Goal: Task Accomplishment & Management: Manage account settings

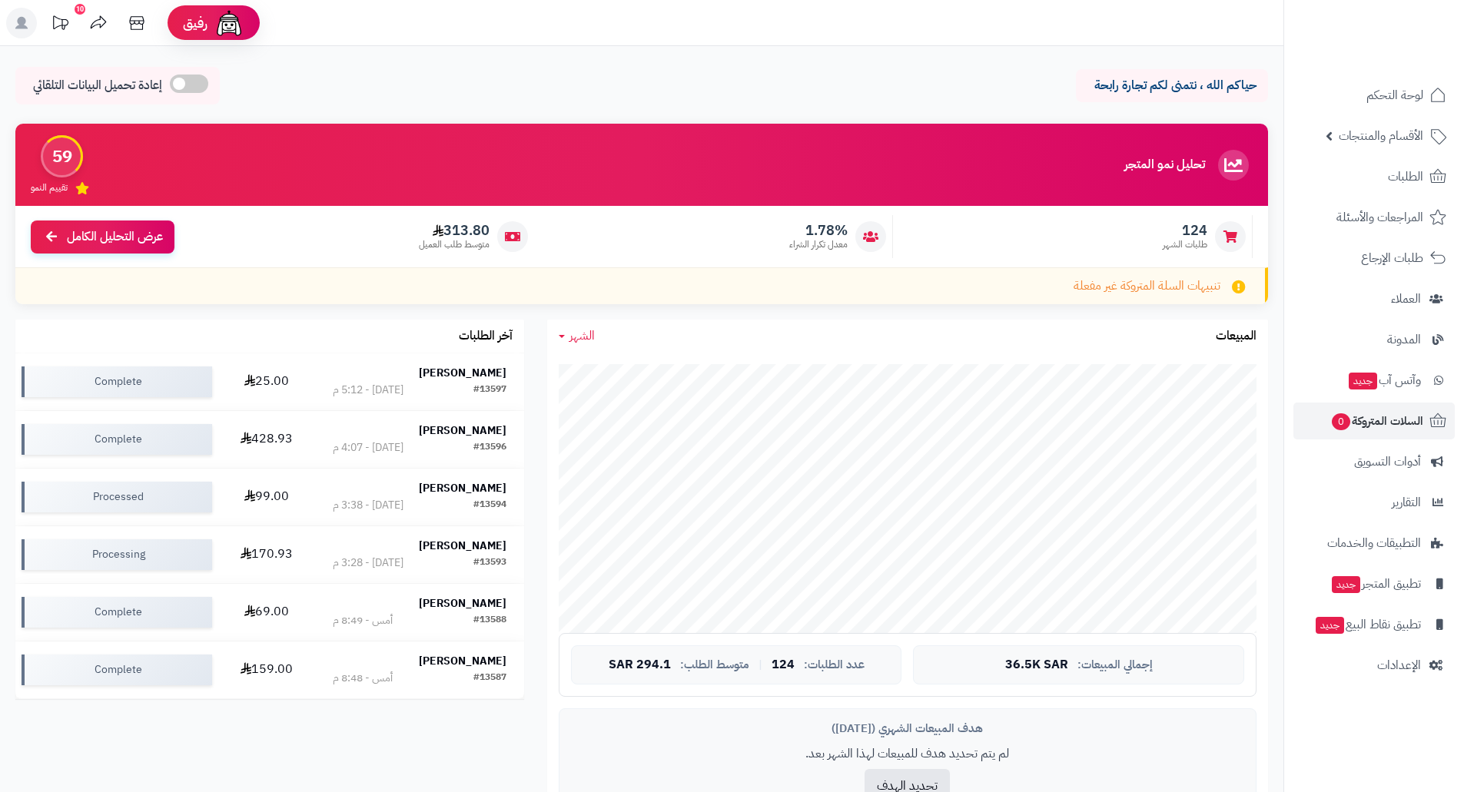
scroll to position [651, 0]
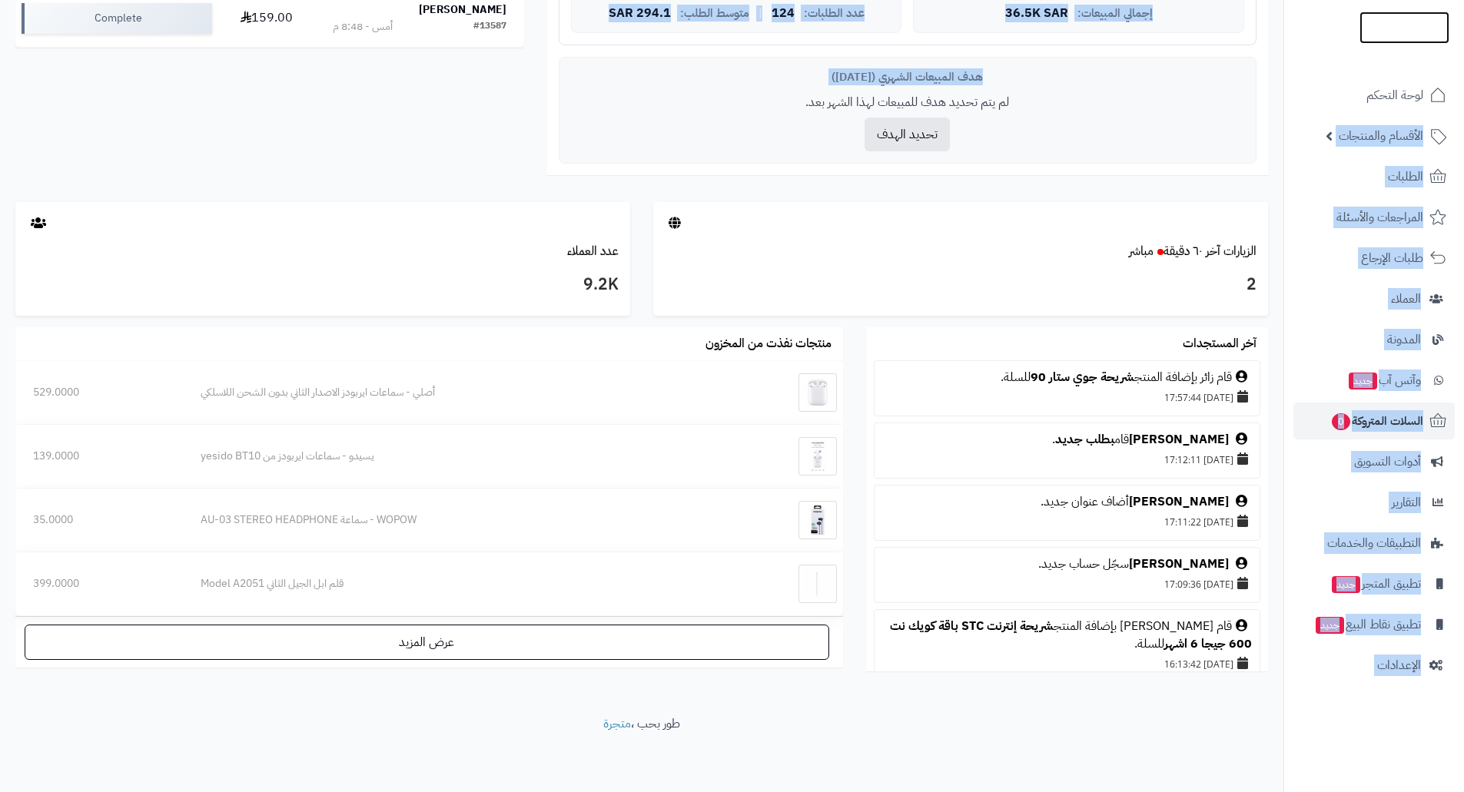
click at [1406, 28] on img at bounding box center [1404, 28] width 90 height 32
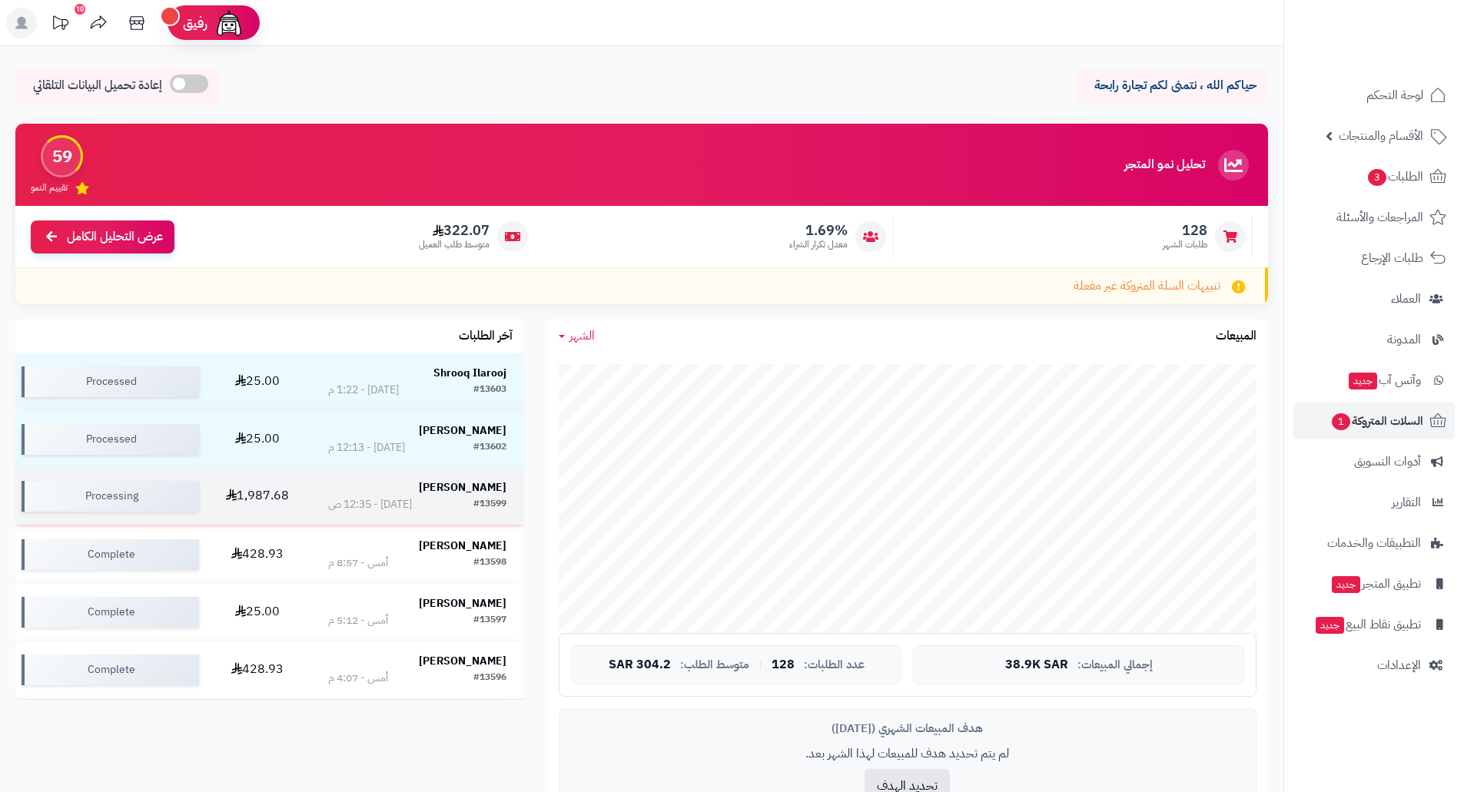
click at [276, 491] on td "1,987.68" at bounding box center [257, 496] width 105 height 57
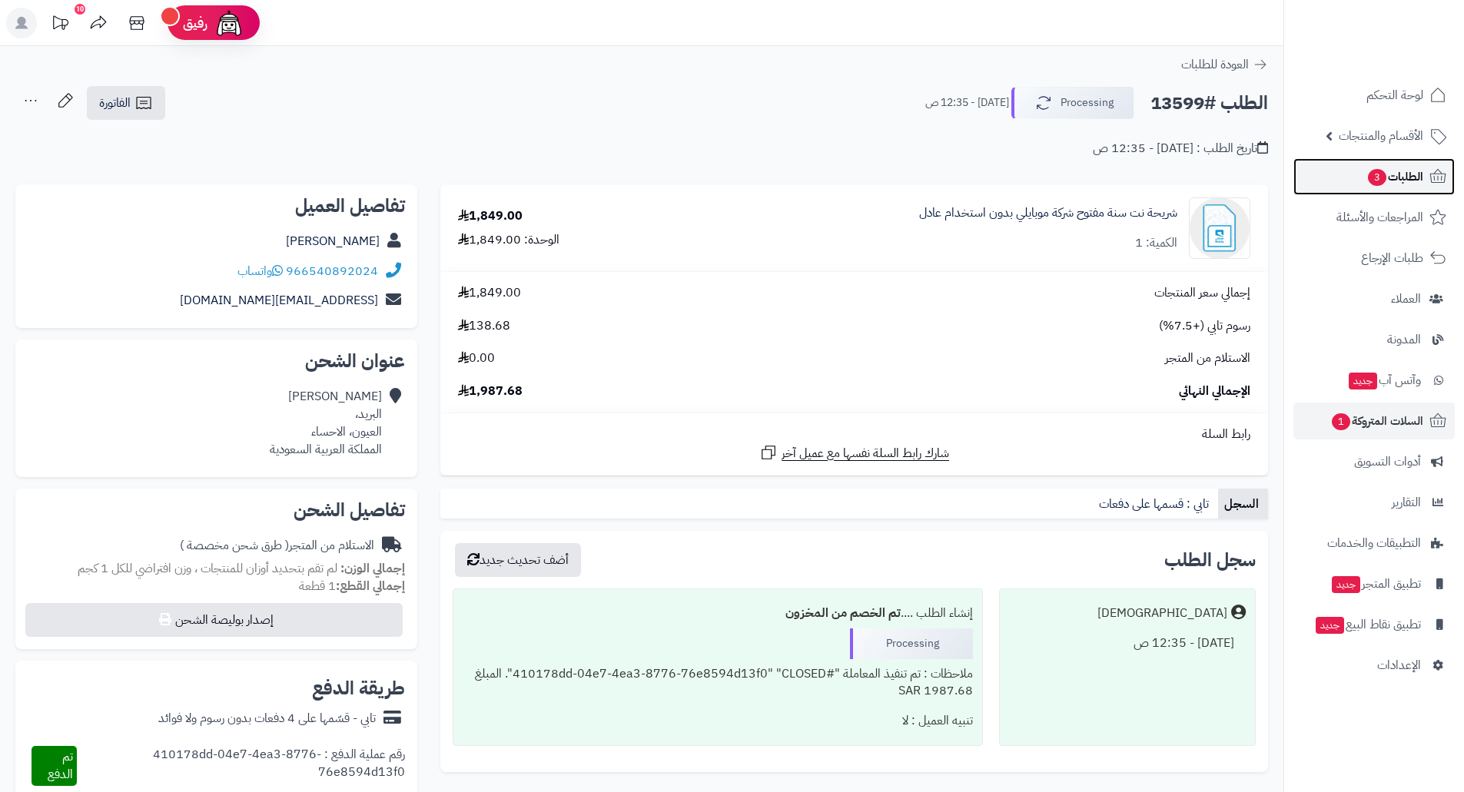
click at [1392, 166] on span "الطلبات 3" at bounding box center [1394, 177] width 57 height 22
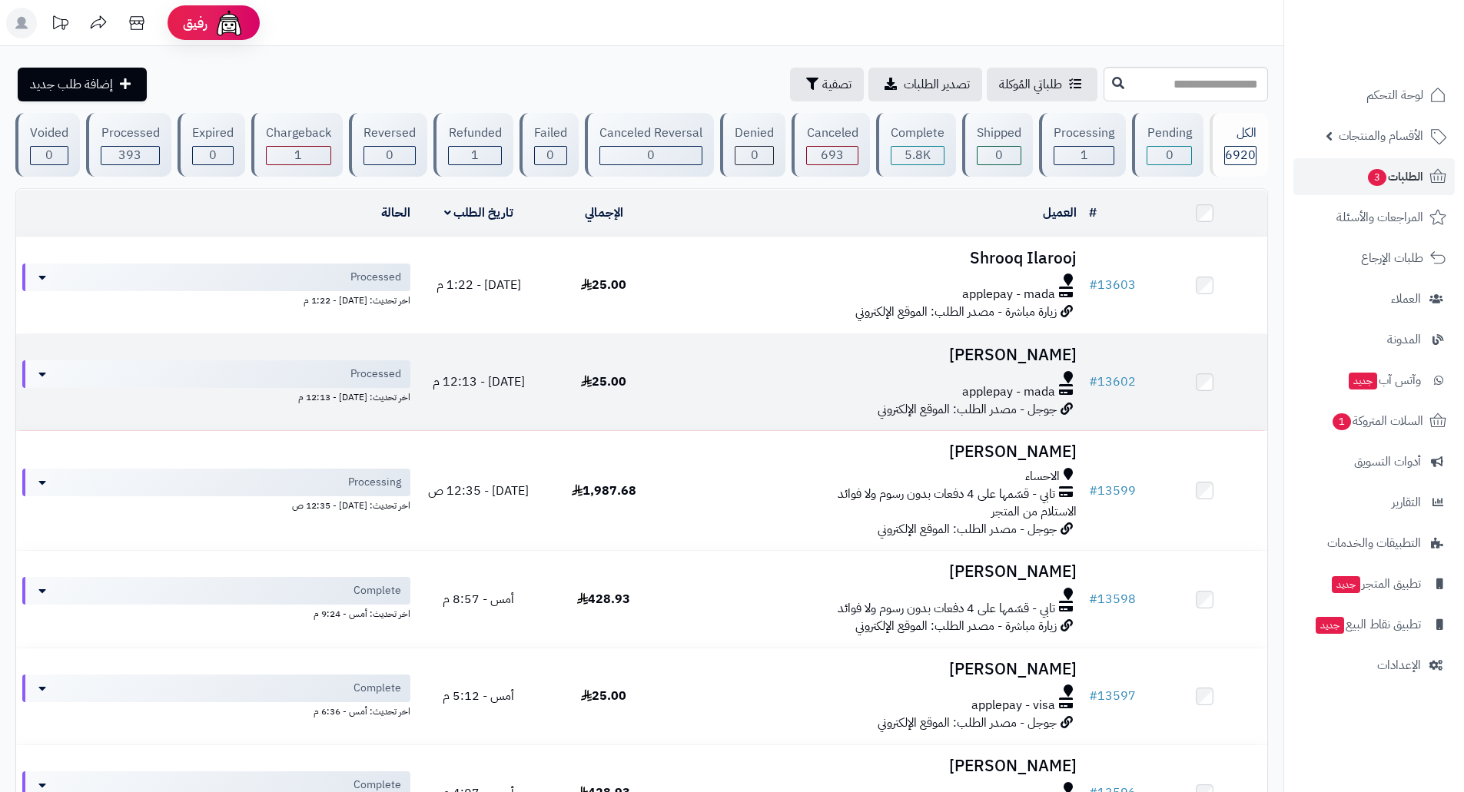
click at [891, 393] on div "applepay - mada" at bounding box center [874, 386] width 404 height 30
